Goal: Information Seeking & Learning: Learn about a topic

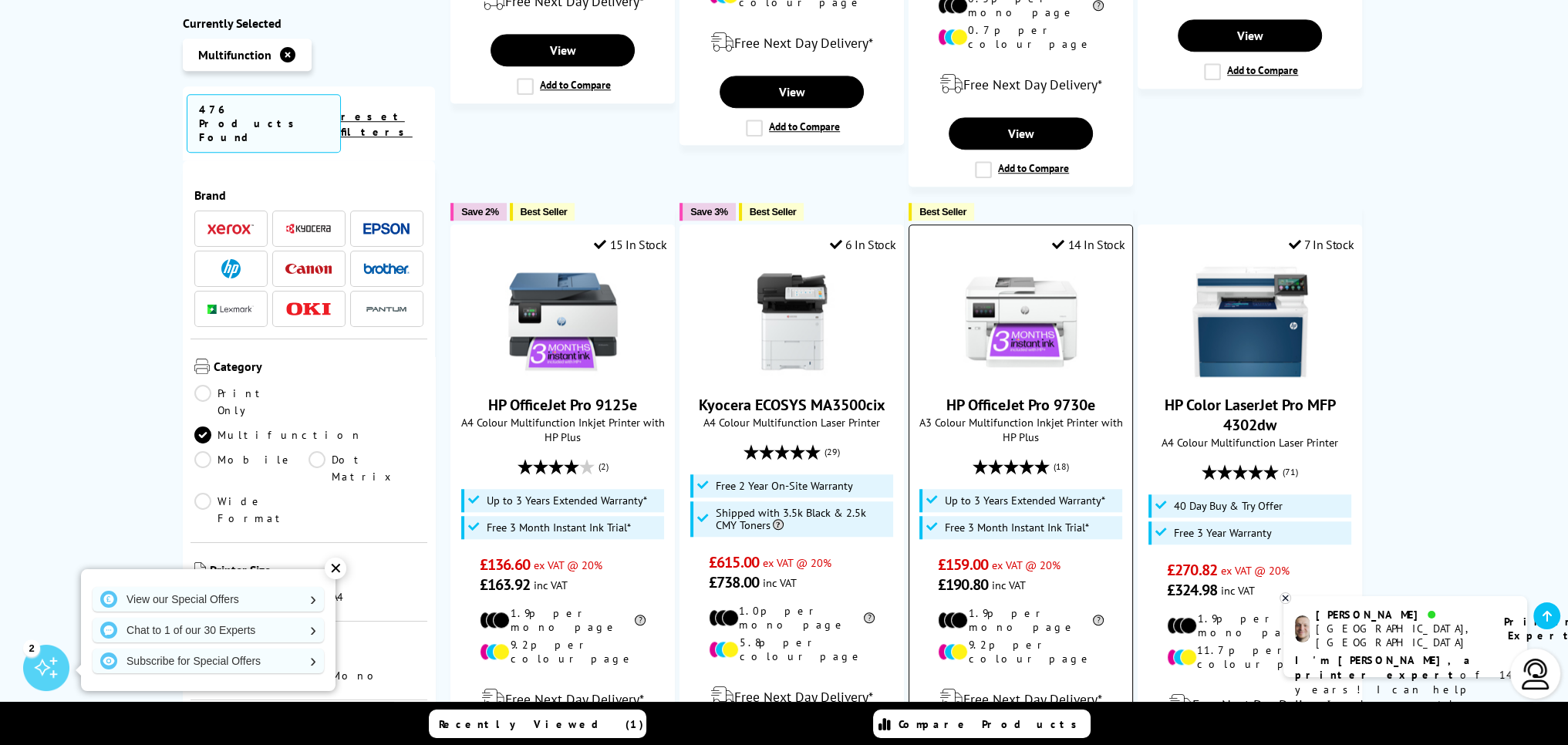
scroll to position [1852, 0]
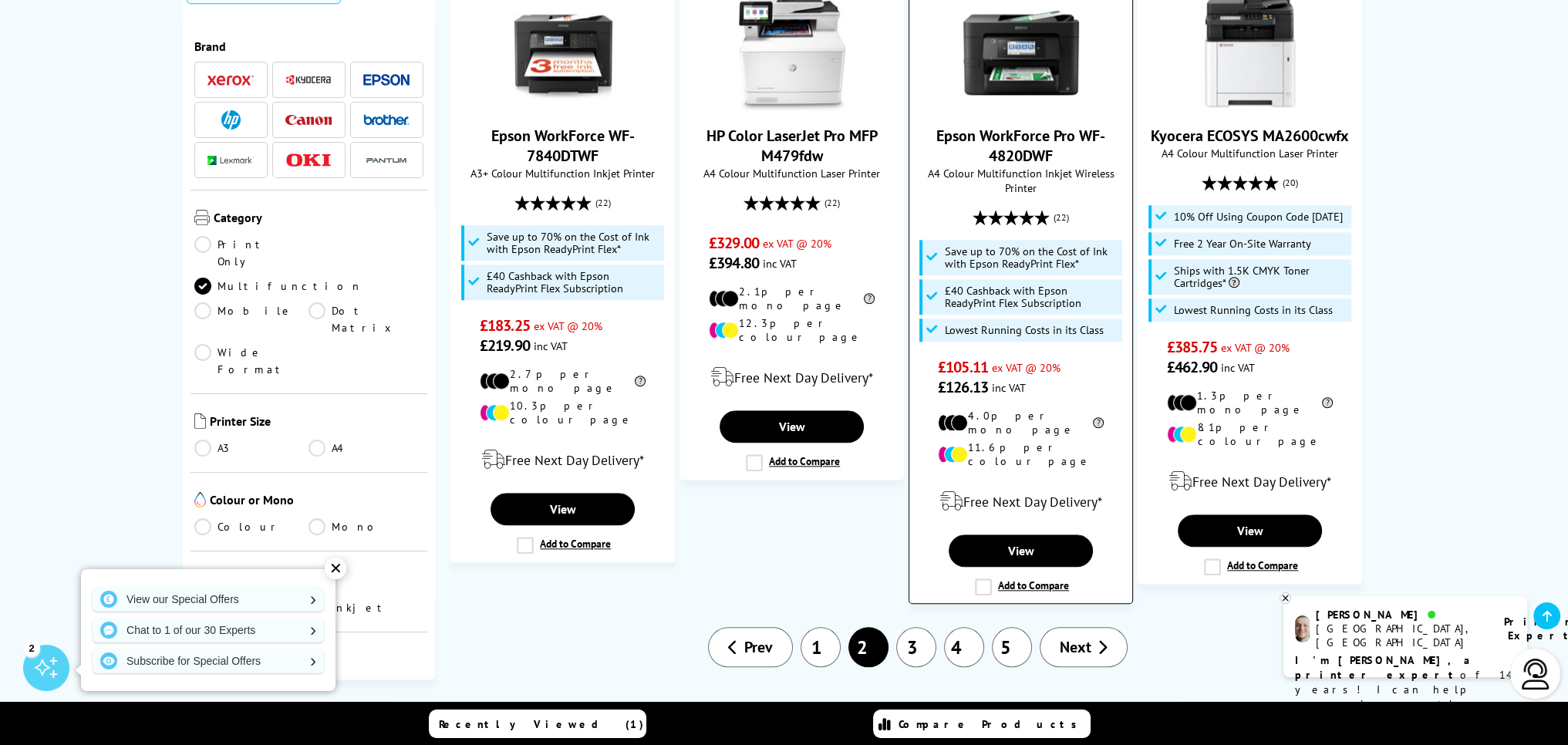
scroll to position [2083, 0]
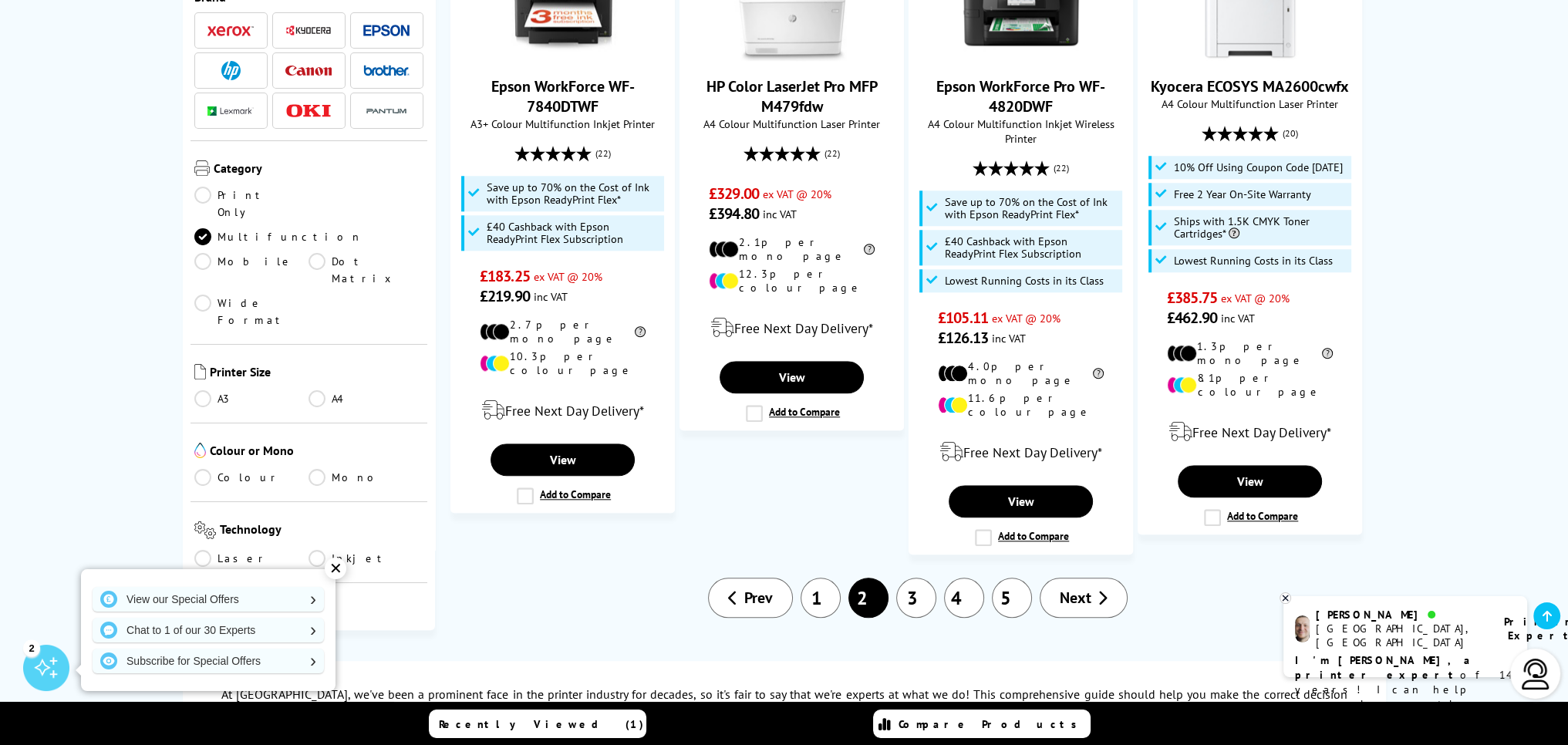
click at [917, 578] on link "3" at bounding box center [916, 598] width 40 height 40
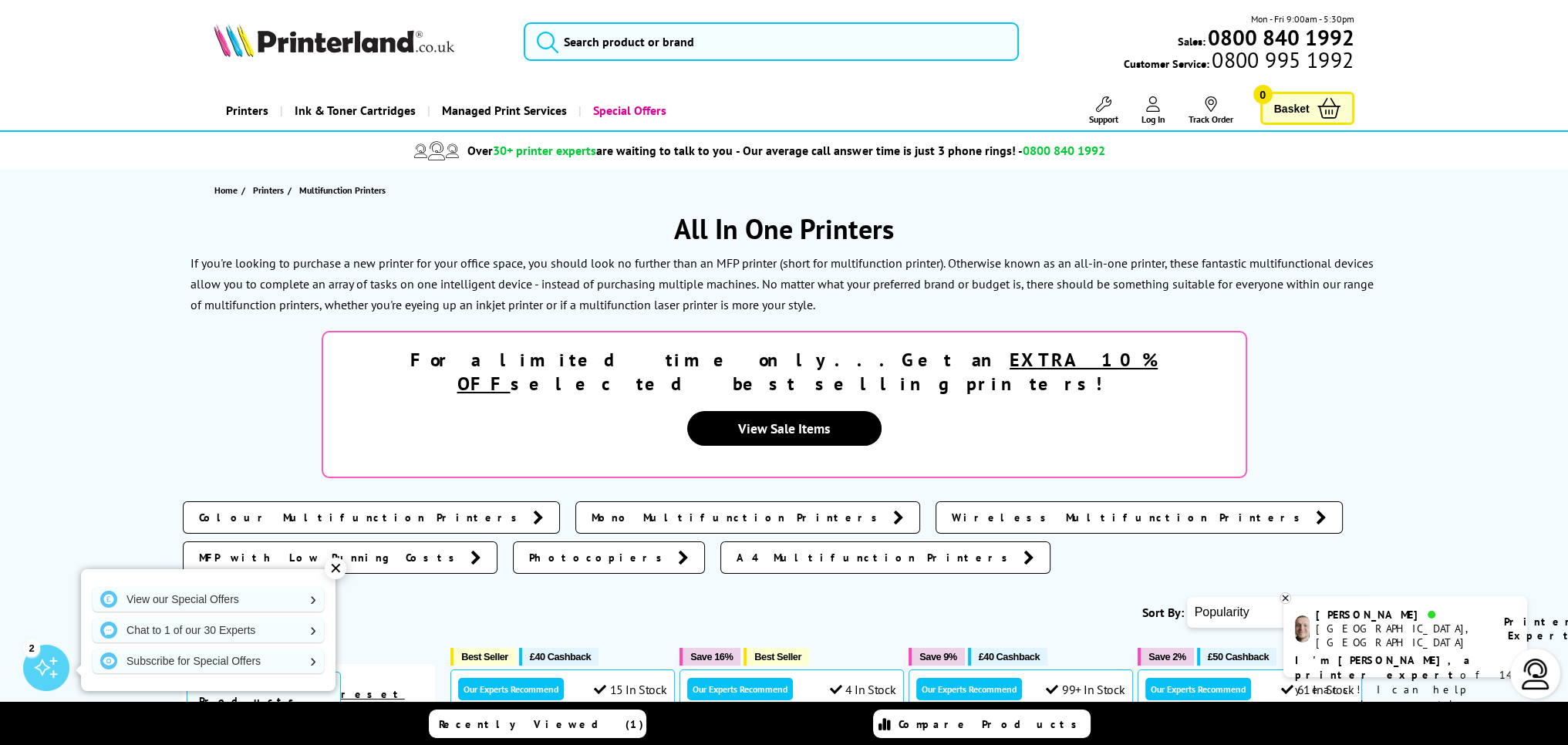
click at [340, 571] on div "✕" at bounding box center [335, 568] width 22 height 22
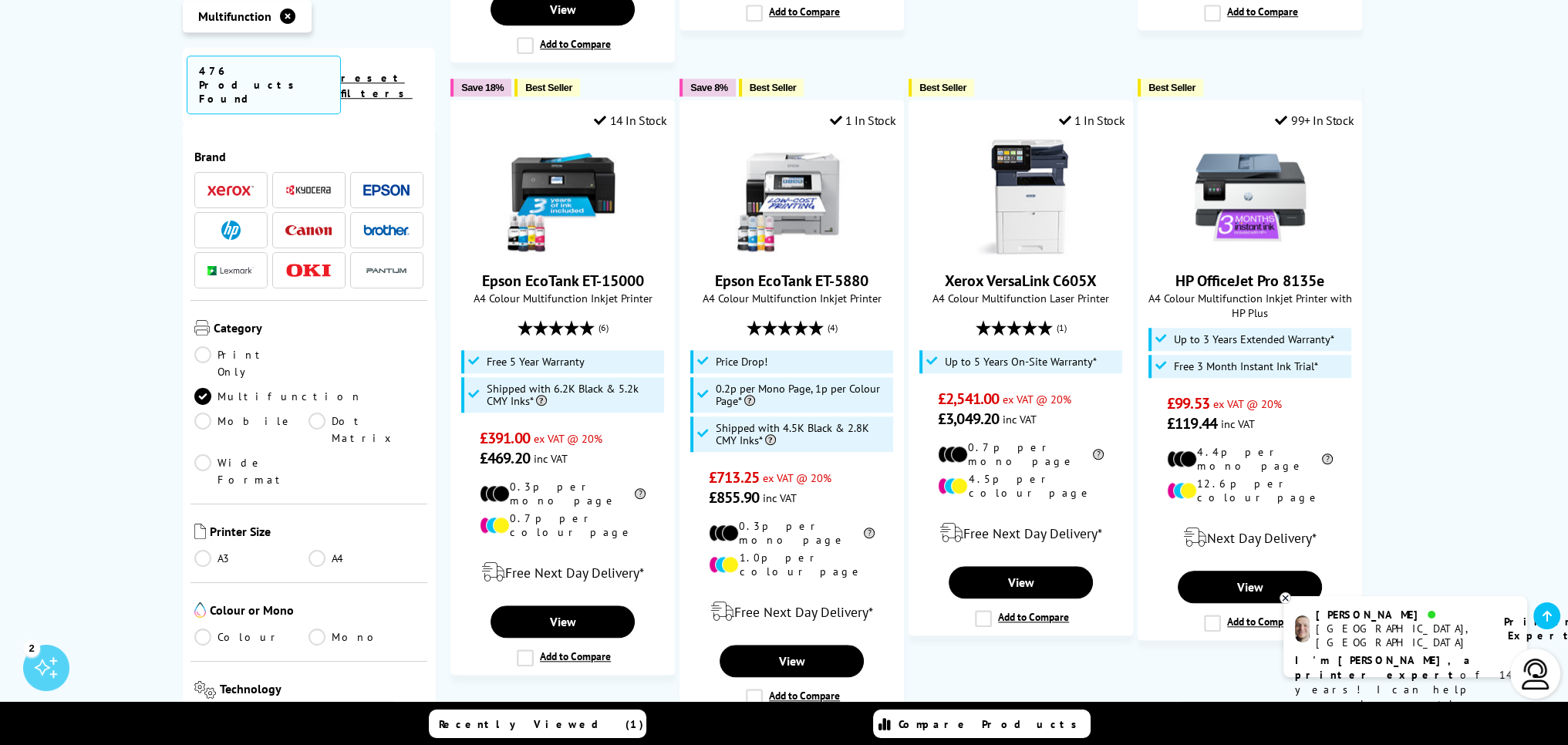
scroll to position [2006, 0]
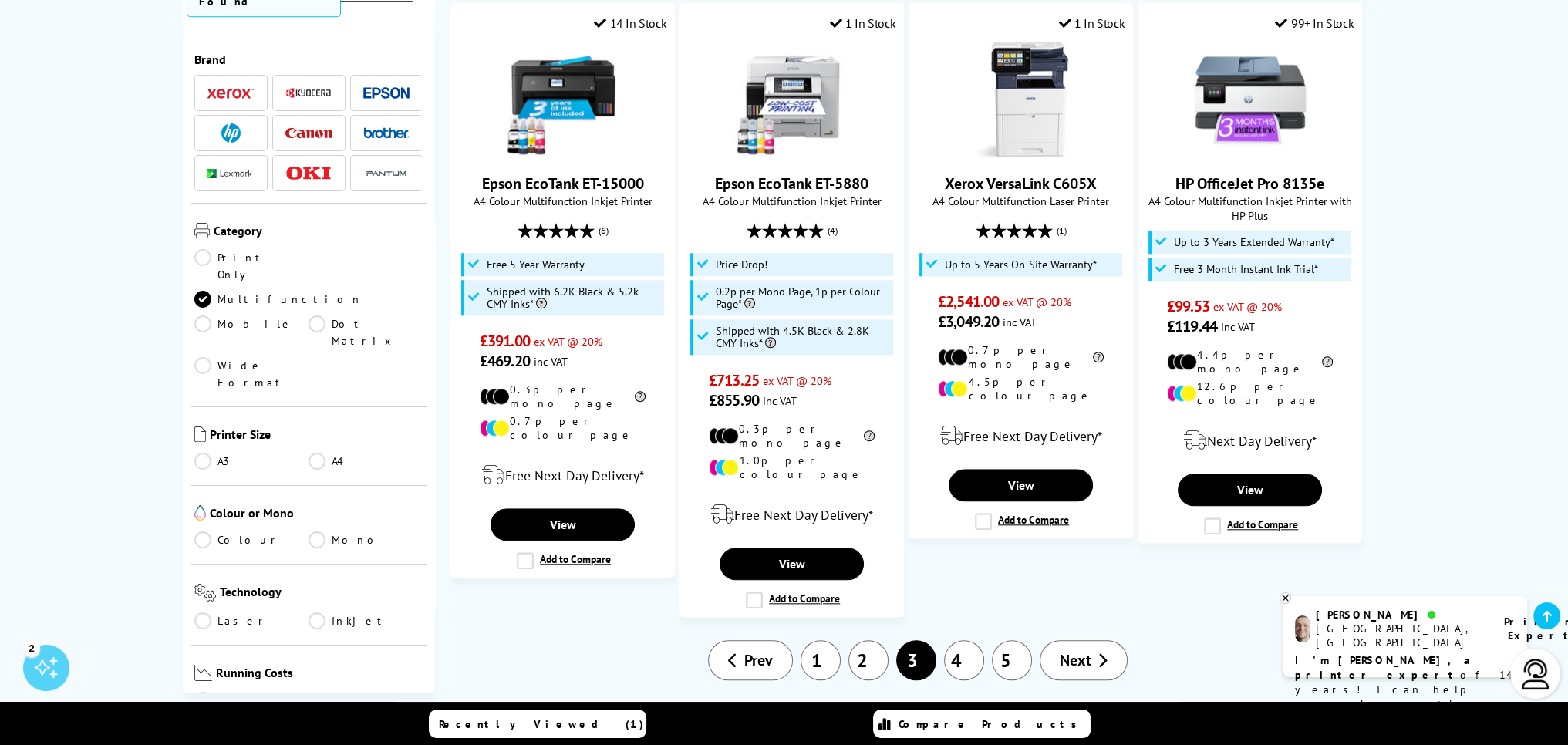
click at [962, 640] on link "4" at bounding box center [964, 660] width 40 height 40
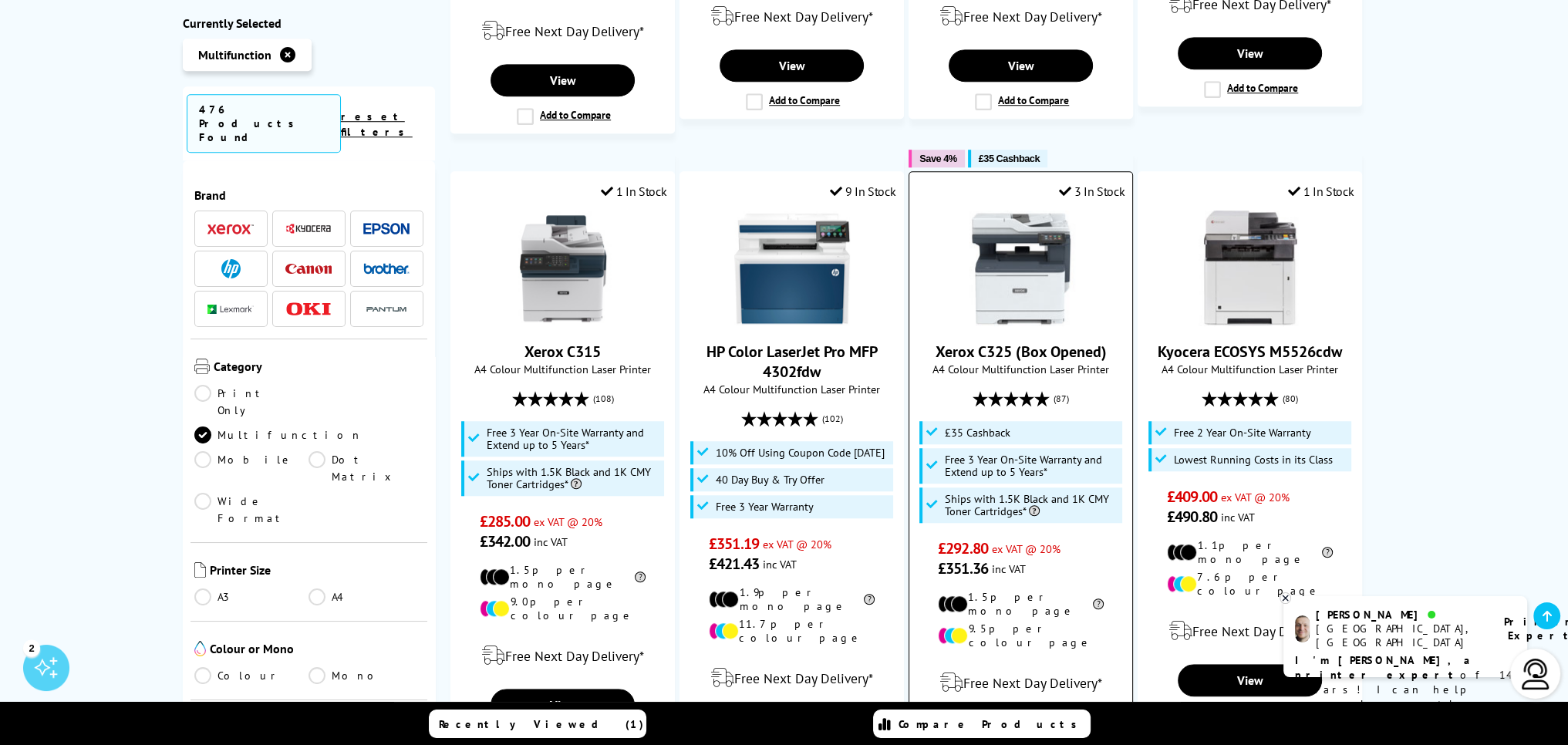
scroll to position [1697, 0]
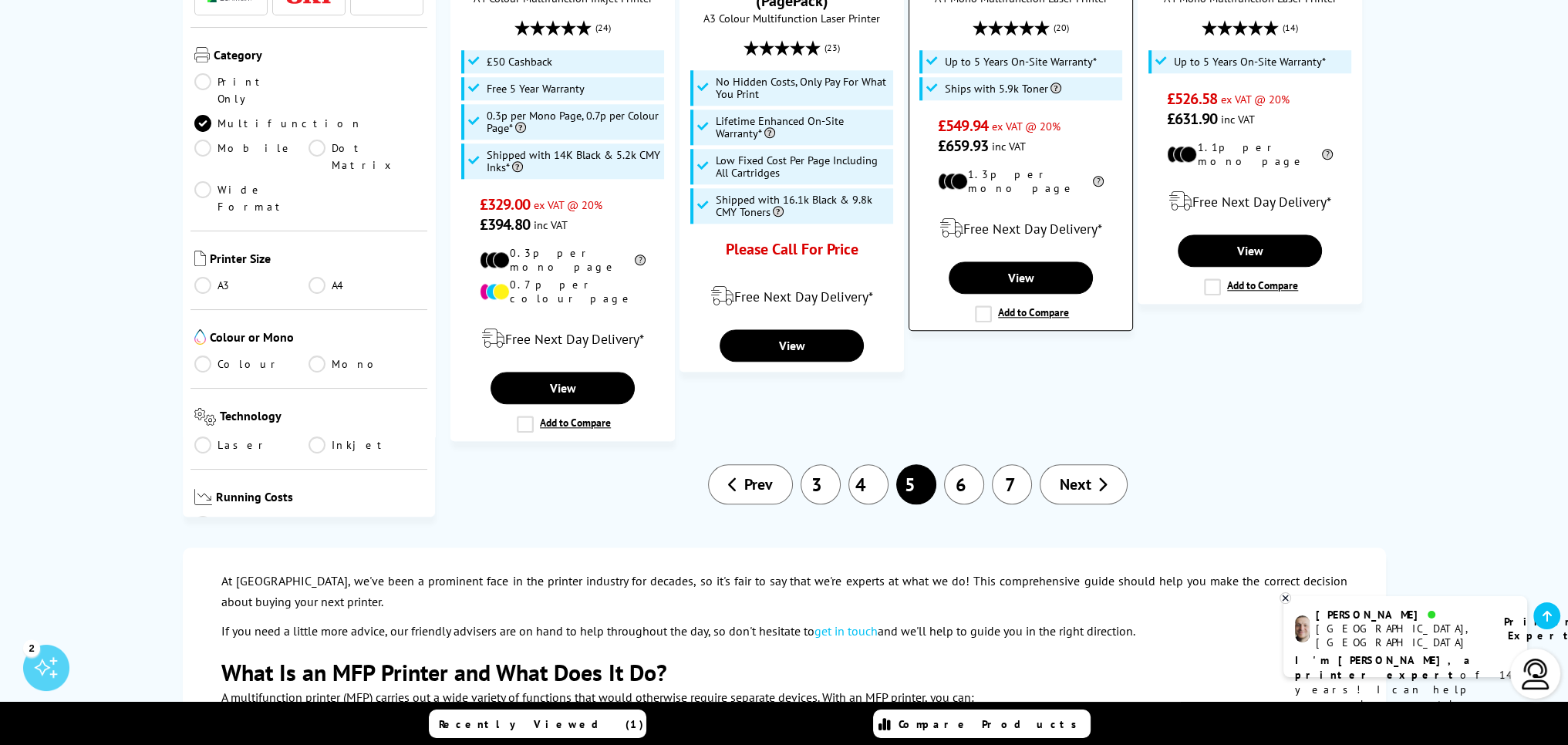
scroll to position [2237, 0]
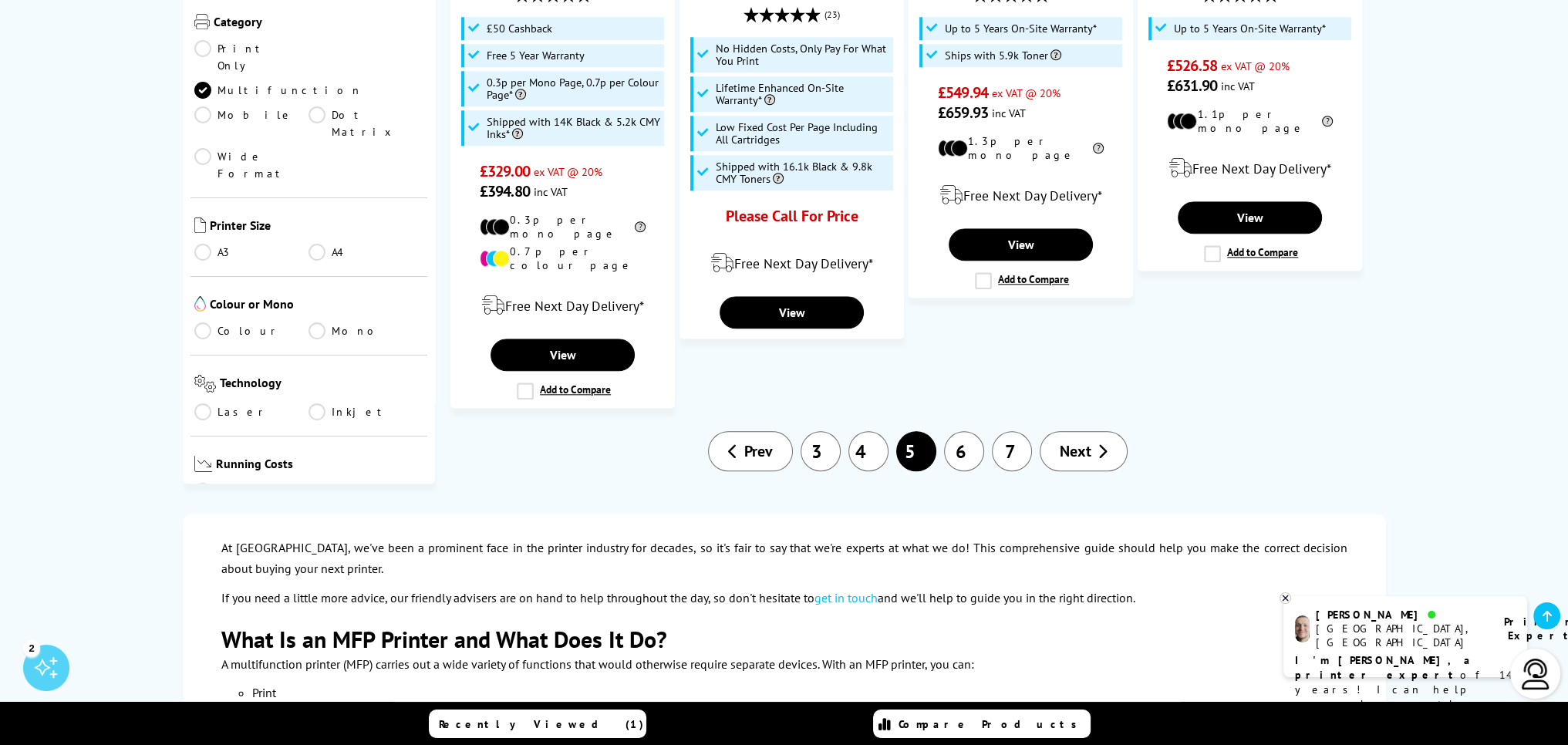
click at [964, 431] on link "6" at bounding box center [964, 451] width 40 height 40
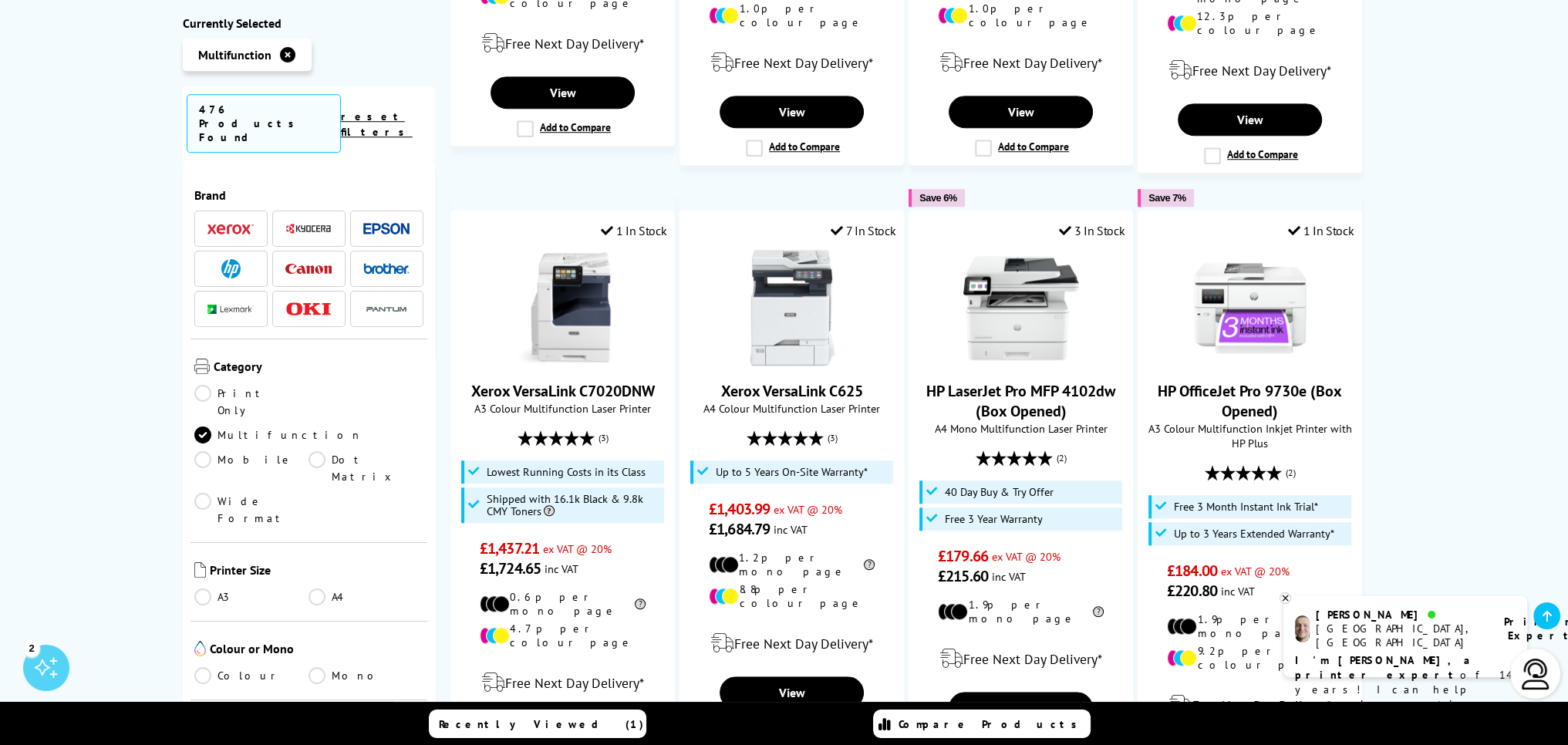
scroll to position [1697, 0]
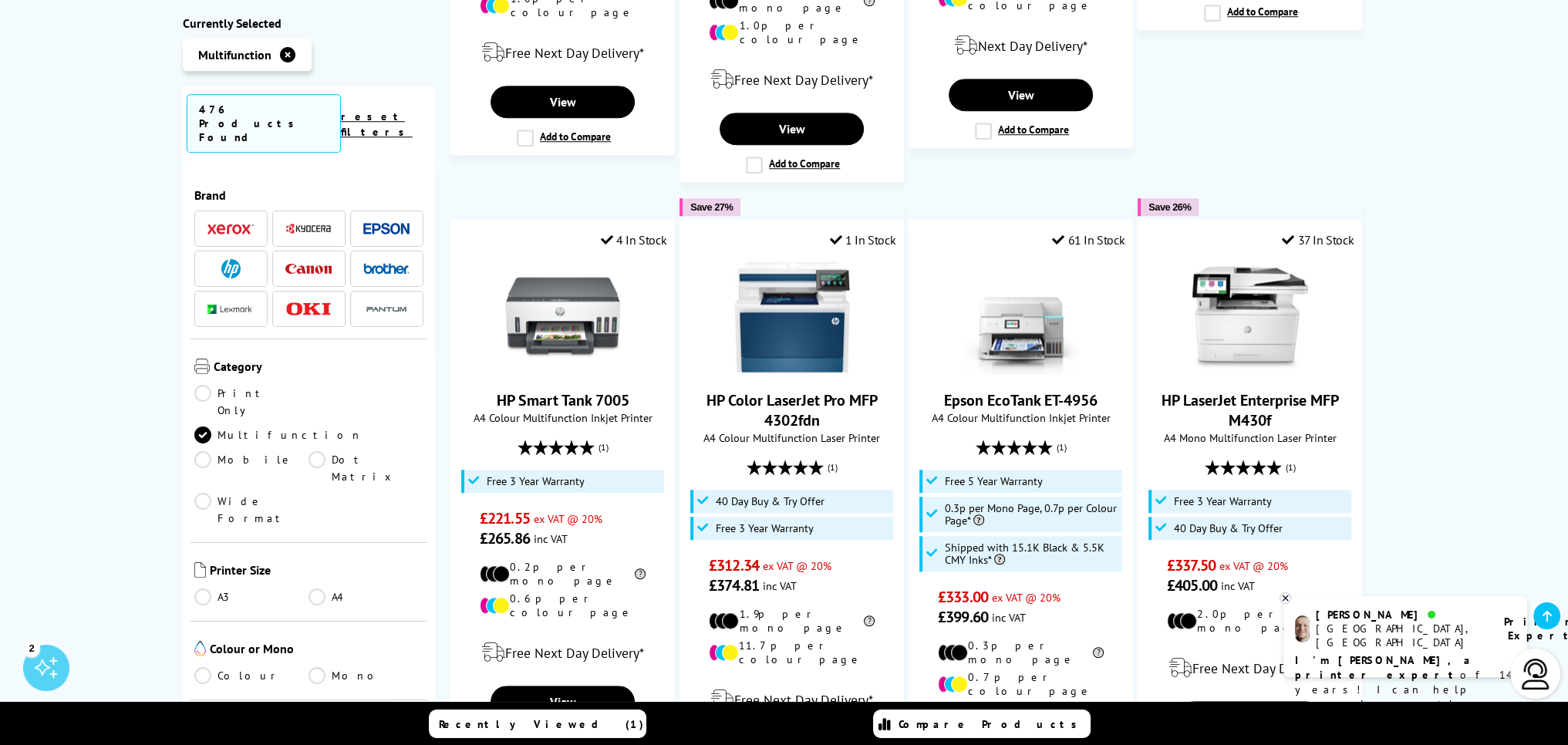
scroll to position [1774, 0]
